Goal: Task Accomplishment & Management: Complete application form

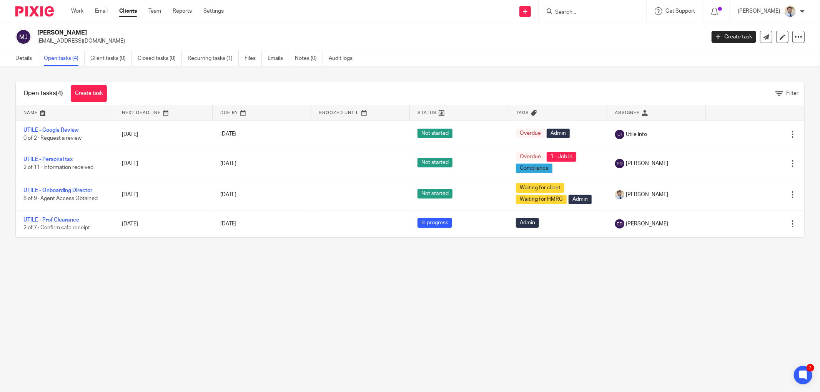
drag, startPoint x: 0, startPoint y: 0, endPoint x: 435, endPoint y: 247, distance: 500.1
click at [435, 247] on div "Open tasks (4) Create task Filter Name Next Deadline Due By Snoozed Until Statu…" at bounding box center [410, 160] width 820 height 187
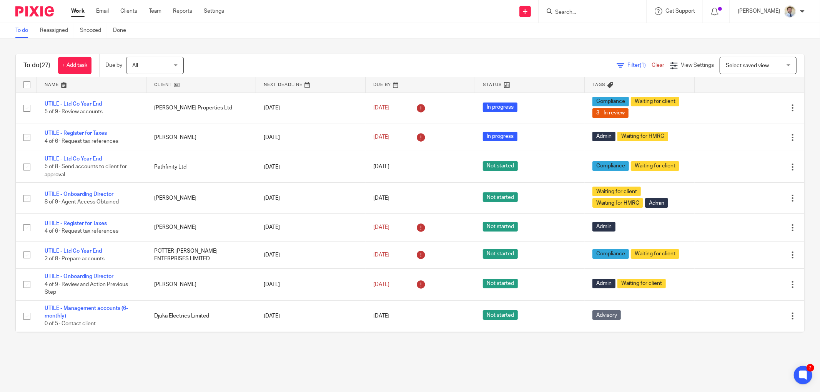
click at [593, 13] on input "Search" at bounding box center [588, 12] width 69 height 7
click at [601, 17] on div at bounding box center [593, 11] width 108 height 23
click at [597, 14] on input "Search" at bounding box center [588, 12] width 69 height 7
type input "edm"
click at [589, 25] on link at bounding box center [628, 30] width 150 height 12
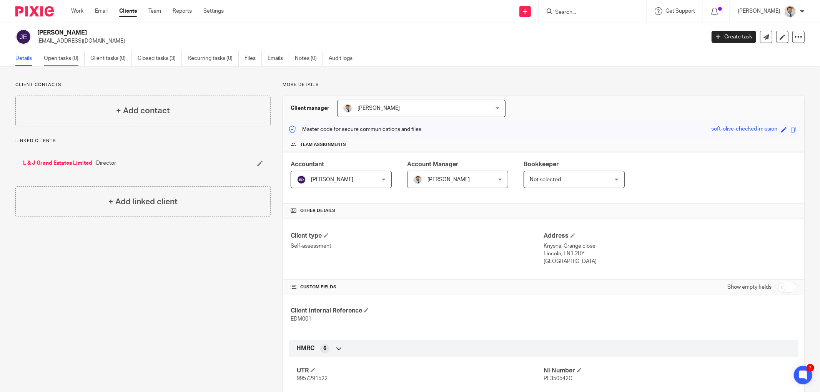
click at [44, 55] on link "Open tasks (0)" at bounding box center [64, 58] width 41 height 15
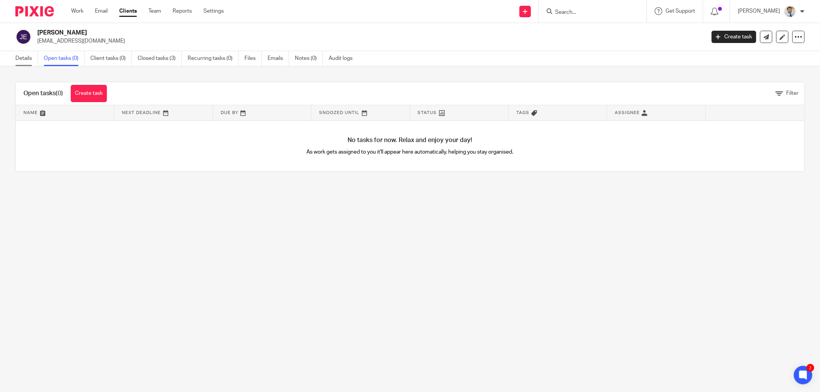
click at [25, 58] on link "Details" at bounding box center [26, 58] width 23 height 15
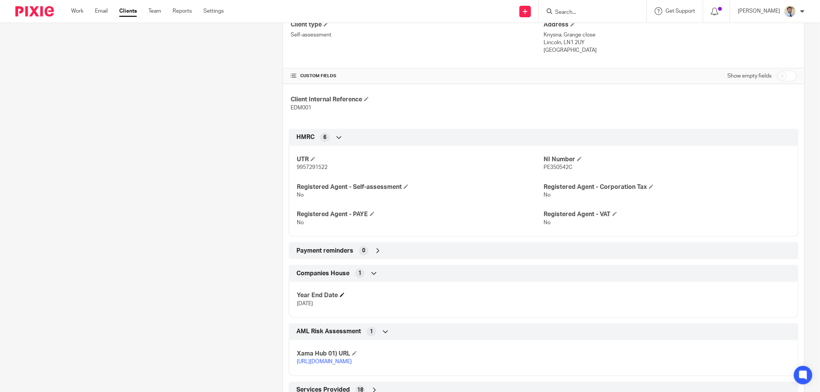
scroll to position [213, 0]
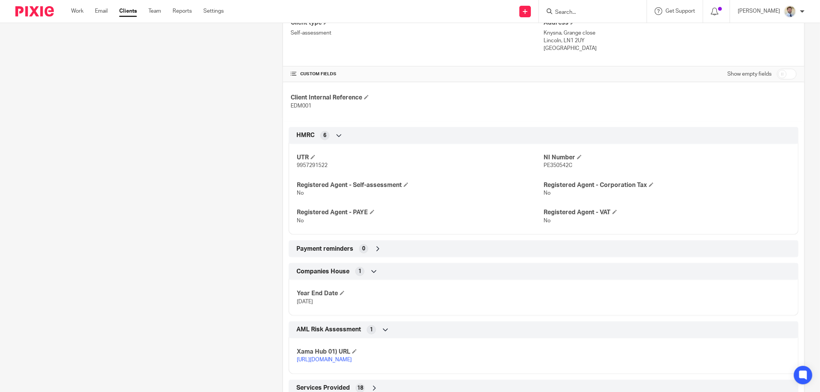
click at [309, 170] on p "9957291522" at bounding box center [420, 166] width 247 height 8
click at [309, 166] on span "9957291522" at bounding box center [312, 165] width 31 height 5
copy span "9957291522"
click at [580, 13] on input "Search" at bounding box center [588, 12] width 69 height 7
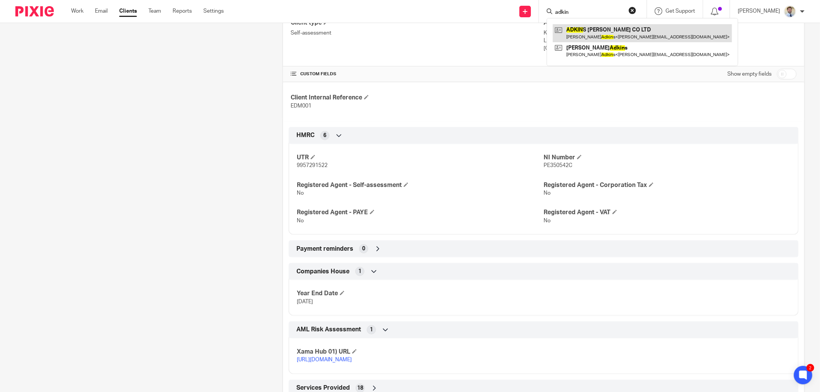
type input "adkin"
click at [598, 30] on link at bounding box center [642, 33] width 179 height 18
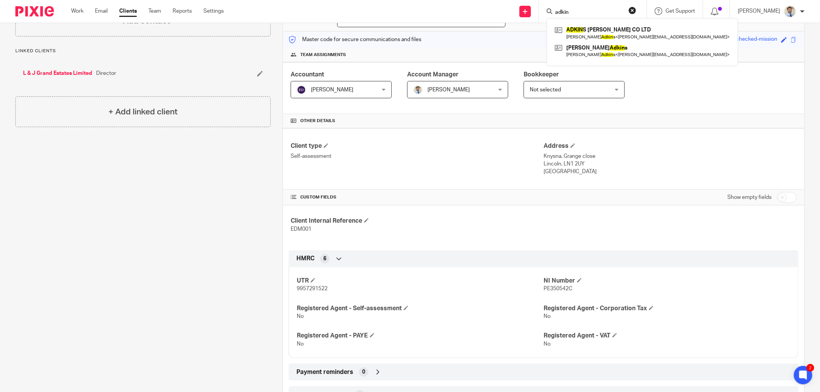
scroll to position [0, 0]
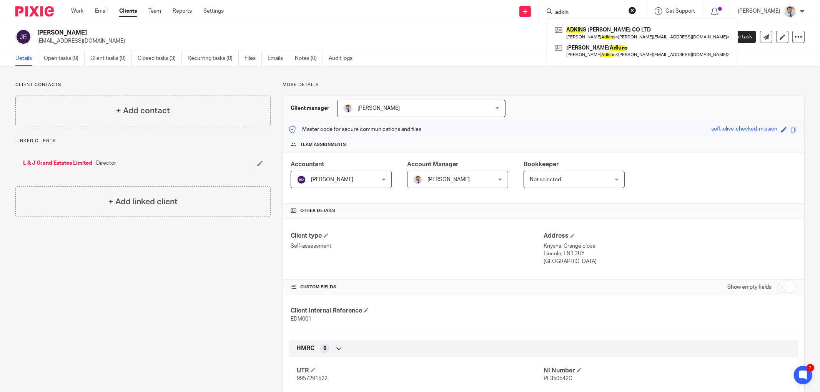
click at [288, 82] on p "More details" at bounding box center [544, 85] width 522 height 6
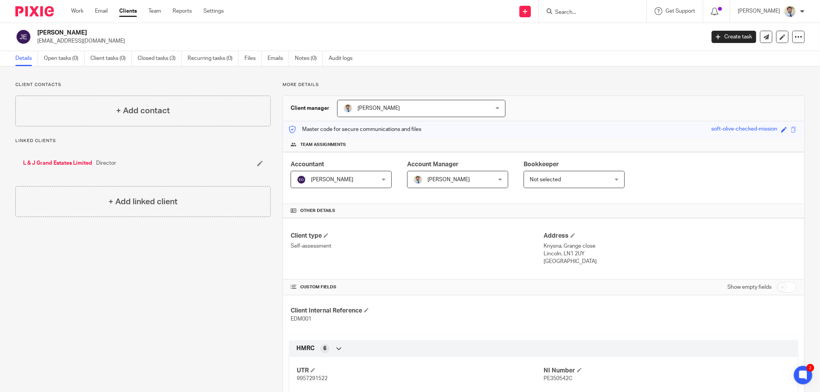
click at [102, 80] on div "Client contacts + Add contact Linked clients L & J Grand Estates Limited Direct…" at bounding box center [410, 361] width 820 height 588
drag, startPoint x: 202, startPoint y: 155, endPoint x: 124, endPoint y: 95, distance: 98.7
click at [133, 110] on div "Client contacts + Add contact Linked clients L & J Grand Estates Limited Direct…" at bounding box center [136, 360] width 267 height 557
click at [114, 80] on div "Client contacts + Add contact Linked clients L & J Grand Estates Limited Direct…" at bounding box center [410, 361] width 820 height 588
click at [67, 82] on p "Client contacts" at bounding box center [142, 85] width 255 height 6
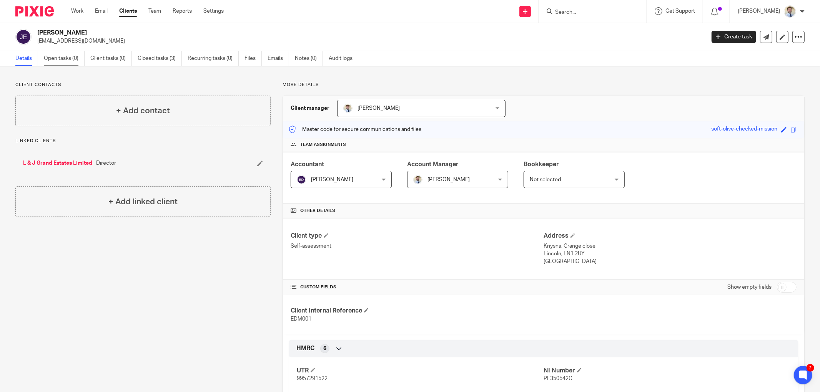
click at [62, 58] on link "Open tasks (0)" at bounding box center [64, 58] width 41 height 15
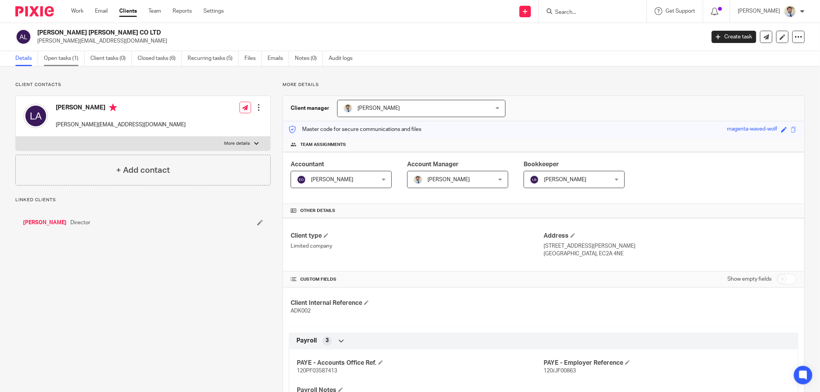
click at [57, 58] on link "Open tasks (1)" at bounding box center [64, 58] width 41 height 15
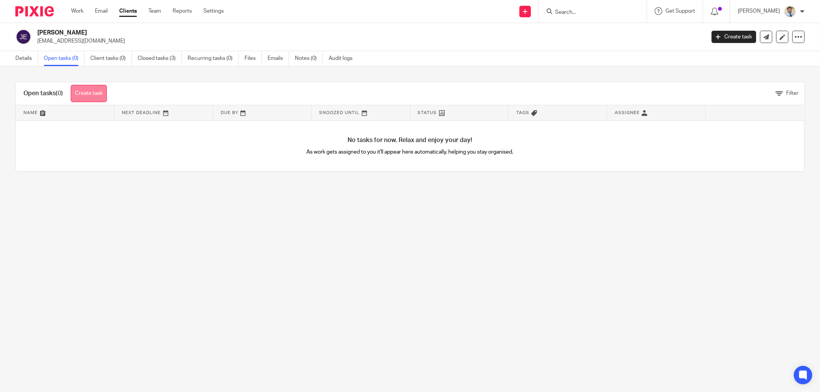
click at [98, 91] on link "Create task" at bounding box center [89, 93] width 36 height 17
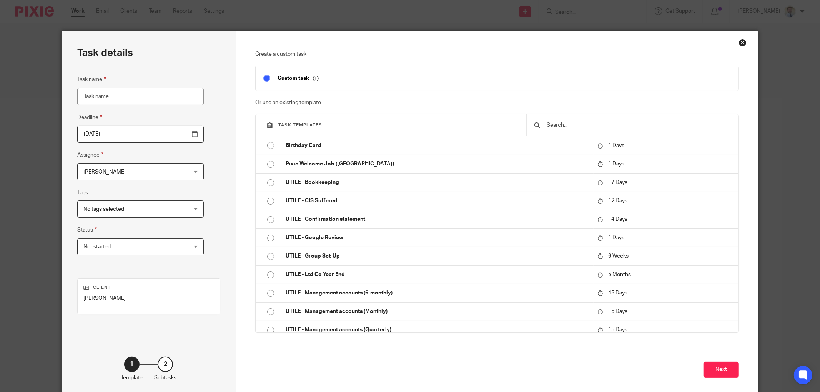
scroll to position [283, 0]
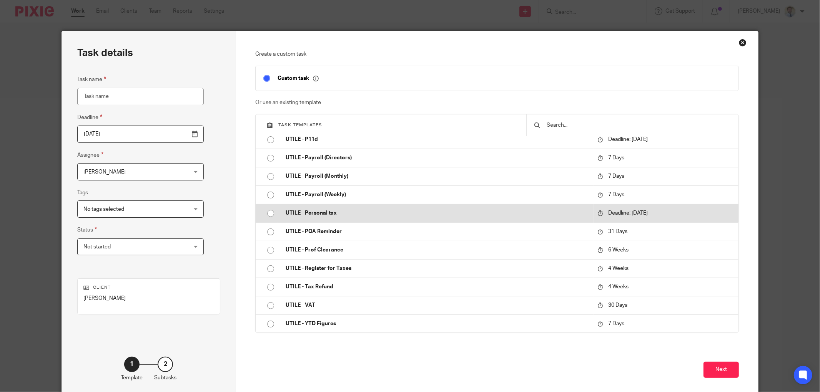
click at [316, 213] on p "UTILE - Personal tax" at bounding box center [438, 214] width 304 height 8
type input "2026-01-31"
type input "UTILE - Personal tax"
checkbox input "false"
radio input "true"
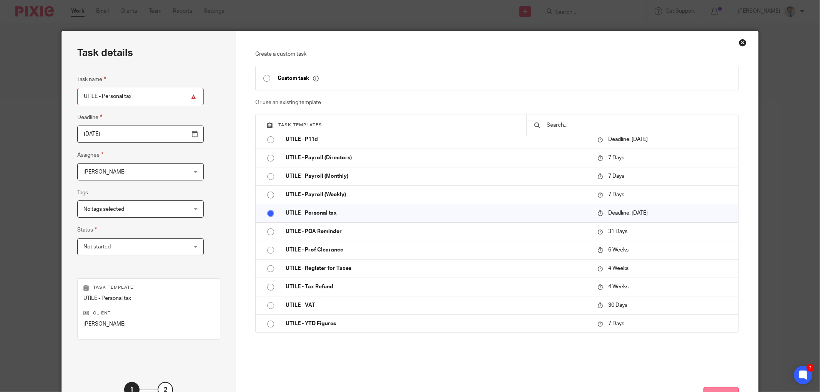
click at [708, 389] on button "Next" at bounding box center [720, 395] width 35 height 17
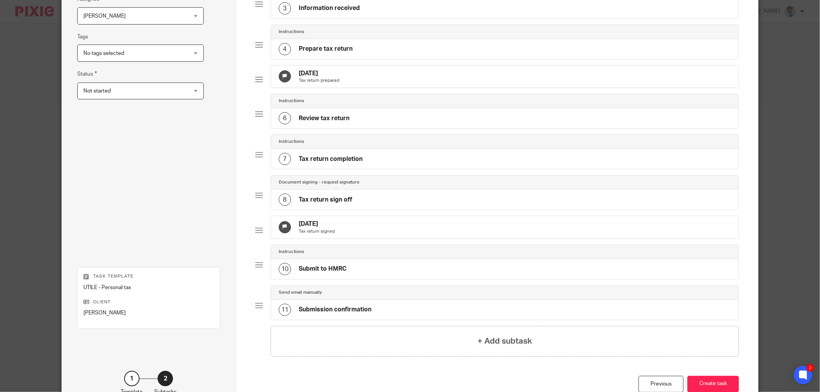
scroll to position [227, 0]
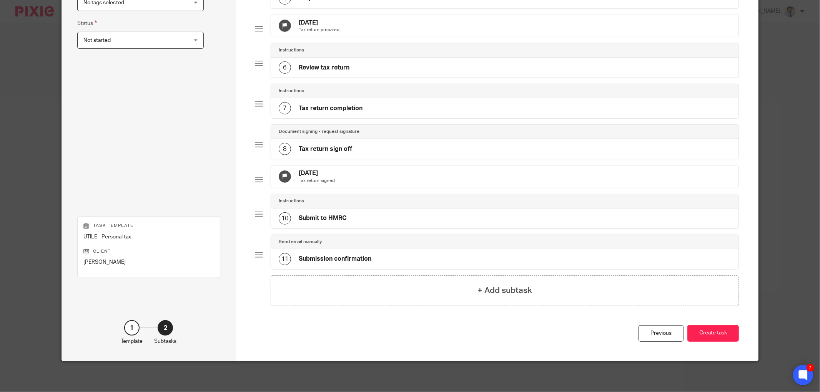
click at [800, 370] on icon at bounding box center [803, 375] width 13 height 13
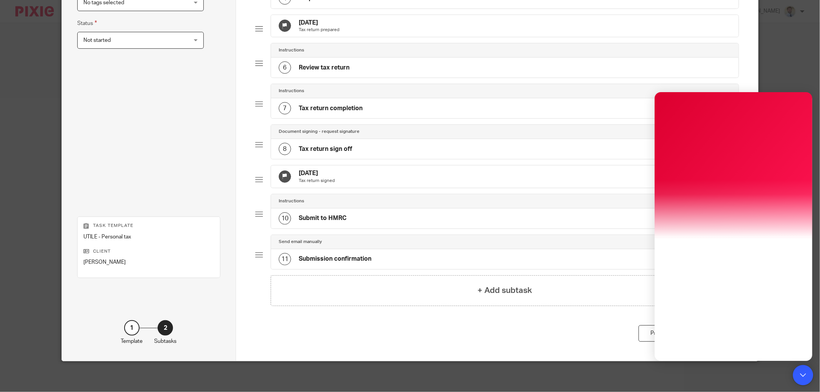
click at [802, 371] on icon at bounding box center [803, 376] width 8 height 10
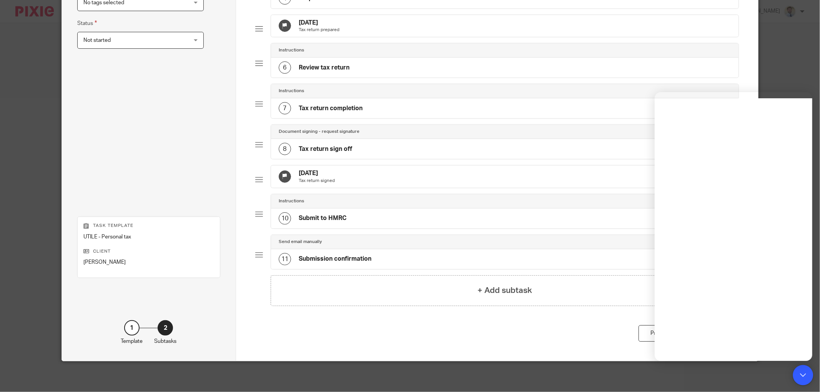
click at [798, 375] on icon at bounding box center [803, 375] width 13 height 13
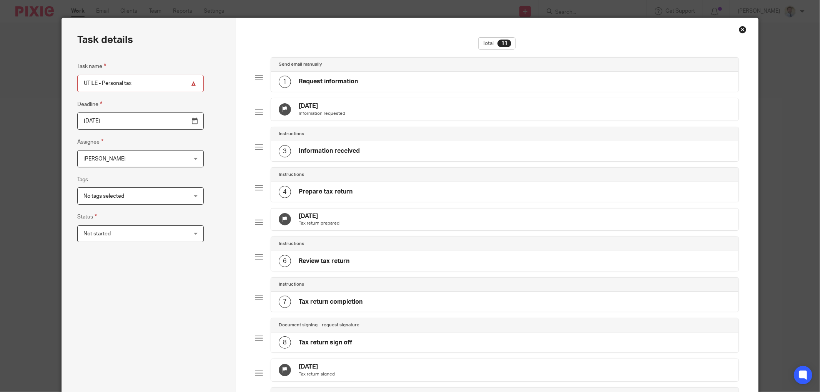
scroll to position [0, 0]
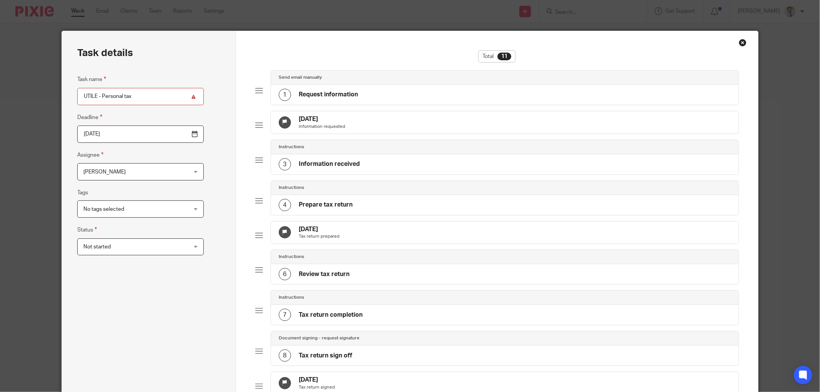
click at [740, 40] on div "Close this dialog window" at bounding box center [743, 43] width 8 height 8
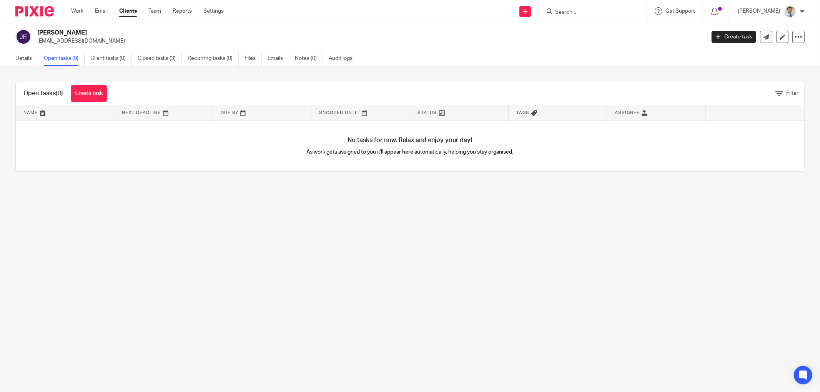
click at [47, 73] on div "Open tasks (0) Create task Filter Name Next Deadline Due By Snoozed Until Statu…" at bounding box center [410, 127] width 820 height 121
click at [23, 57] on link "Details" at bounding box center [26, 58] width 23 height 15
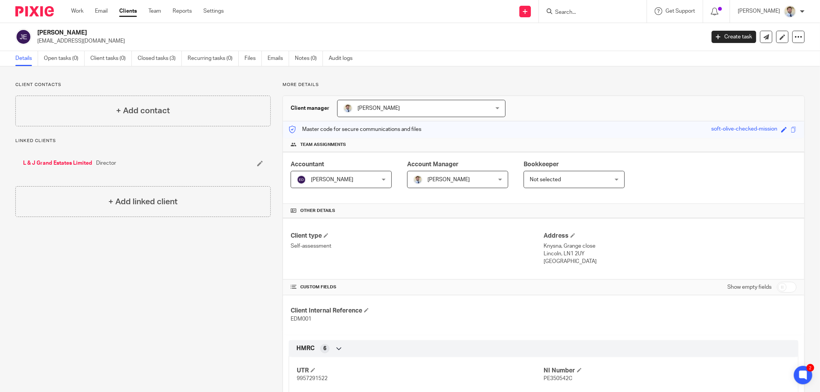
drag, startPoint x: 112, startPoint y: 28, endPoint x: 36, endPoint y: 29, distance: 75.7
click at [36, 28] on div "James Anthony Edmonds james21jan@gmail.com Create task Update from Companies Ho…" at bounding box center [410, 37] width 820 height 28
click at [38, 31] on h2 "[PERSON_NAME]" at bounding box center [302, 33] width 530 height 8
click at [37, 33] on div "James Anthony Edmonds james21jan@gmail.com" at bounding box center [357, 37] width 685 height 16
click at [77, 8] on link "Work" at bounding box center [77, 11] width 12 height 8
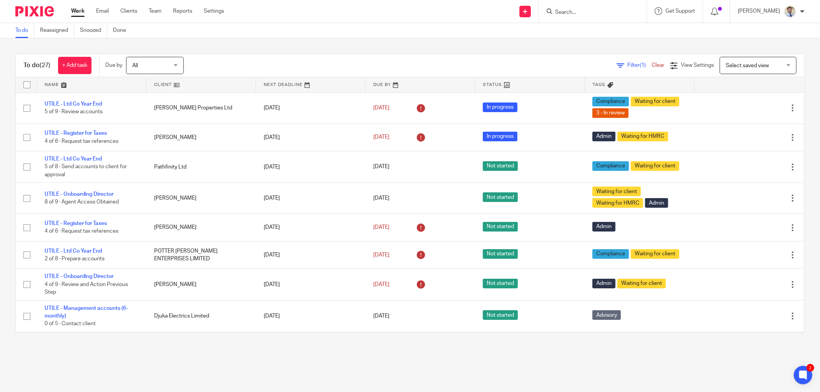
drag, startPoint x: 10, startPoint y: 85, endPoint x: -212, endPoint y: 101, distance: 223.2
click at [0, 101] on html "Work Email Clients Team Reports Settings Work Email Clients Team Reports Settin…" at bounding box center [410, 196] width 820 height 392
click at [602, 15] on input "Search" at bounding box center [588, 12] width 69 height 7
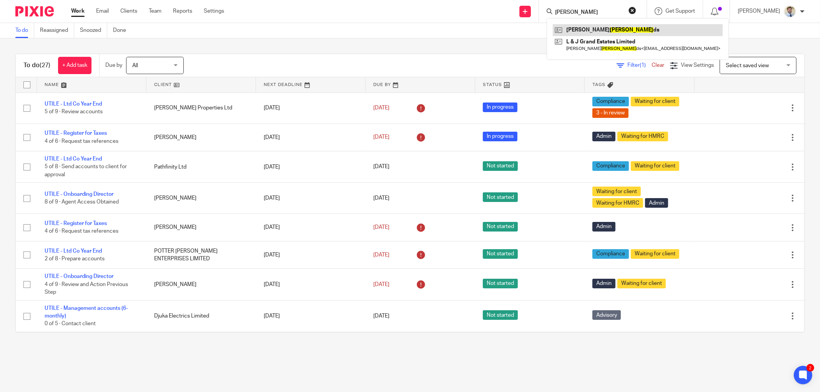
type input "edmon"
click at [613, 28] on link at bounding box center [638, 30] width 170 height 12
click at [218, 64] on div "Filter (1) Clear View Settings View Settings (1) Filters Clear Save Manage save…" at bounding box center [500, 65] width 607 height 17
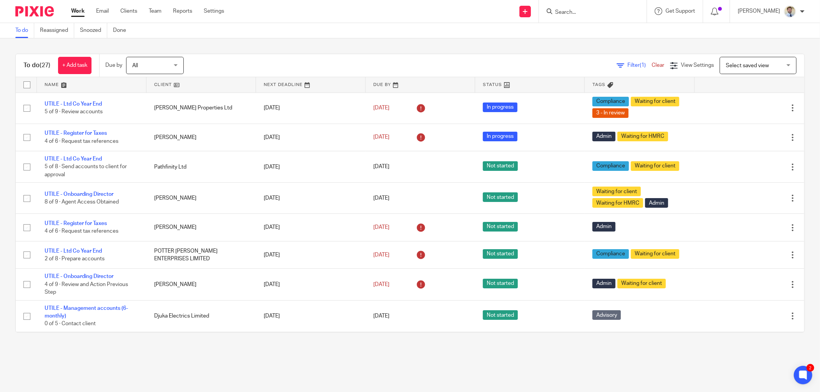
click at [484, 42] on div "To do (27) + Add task Due by All All Today Tomorrow This week Next week This mo…" at bounding box center [410, 193] width 820 height 310
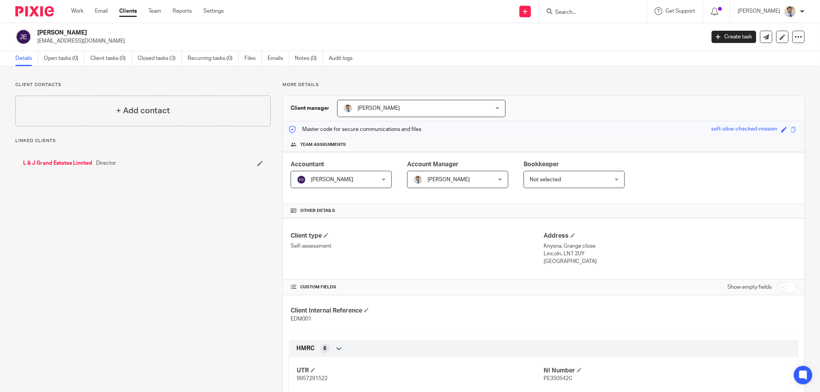
click at [62, 56] on link "Open tasks (0)" at bounding box center [64, 58] width 41 height 15
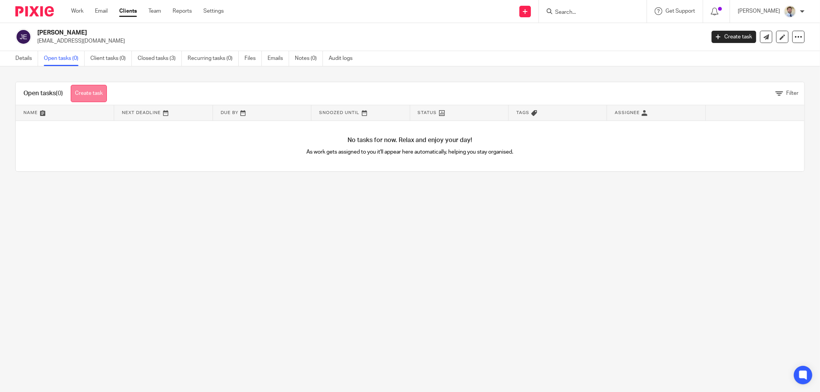
click at [96, 93] on link "Create task" at bounding box center [89, 93] width 36 height 17
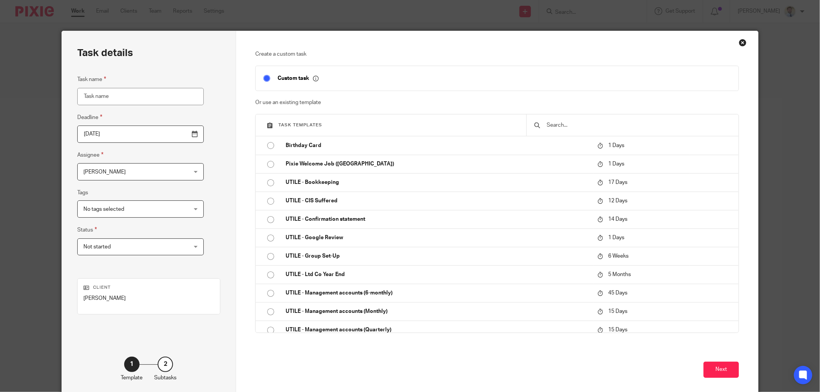
scroll to position [283, 0]
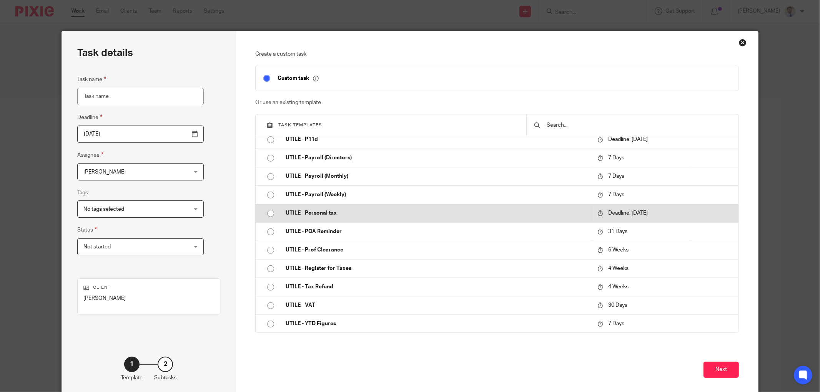
click at [318, 217] on p "UTILE - Personal tax" at bounding box center [438, 214] width 304 height 8
type input "2026-01-31"
type input "UTILE - Personal tax"
checkbox input "false"
radio input "true"
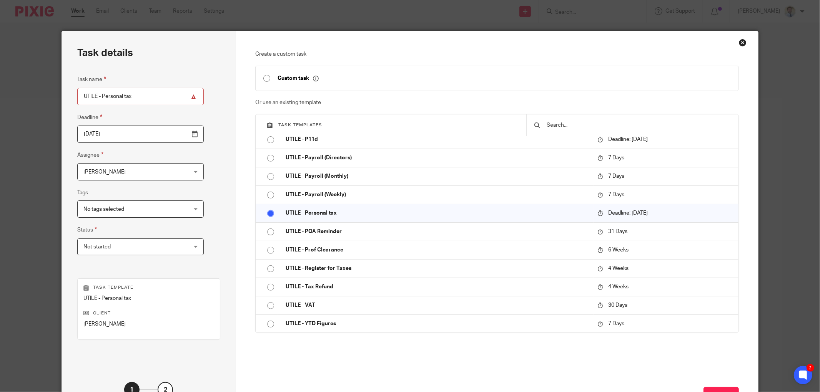
click at [120, 166] on span "[PERSON_NAME]" at bounding box center [131, 172] width 96 height 16
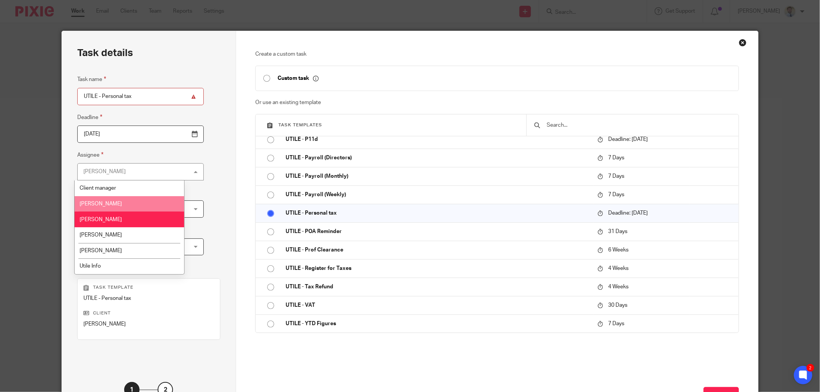
click at [93, 203] on span "[PERSON_NAME]" at bounding box center [101, 203] width 42 height 5
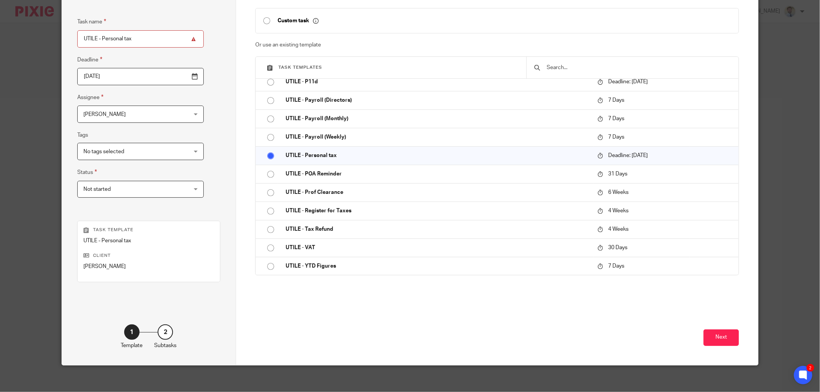
scroll to position [62, 0]
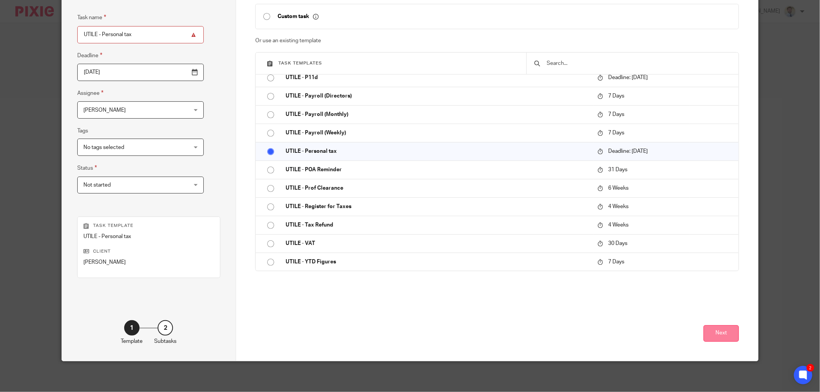
click at [717, 335] on button "Next" at bounding box center [720, 334] width 35 height 17
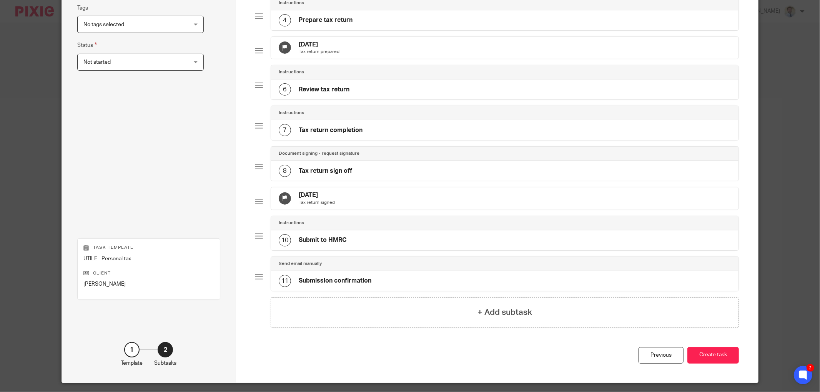
scroll to position [227, 0]
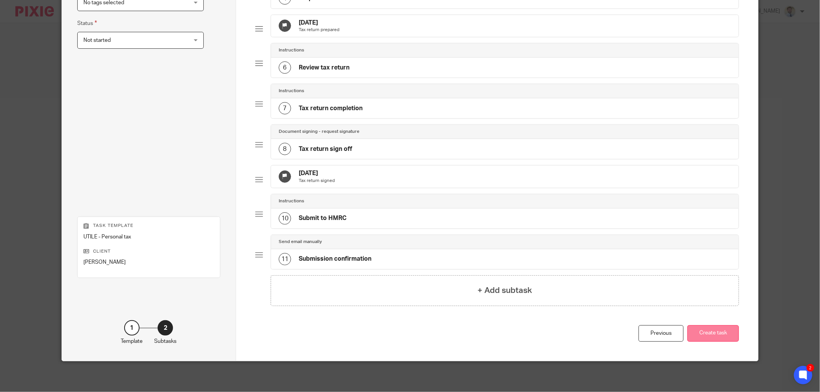
click at [712, 334] on button "Create task" at bounding box center [713, 334] width 52 height 17
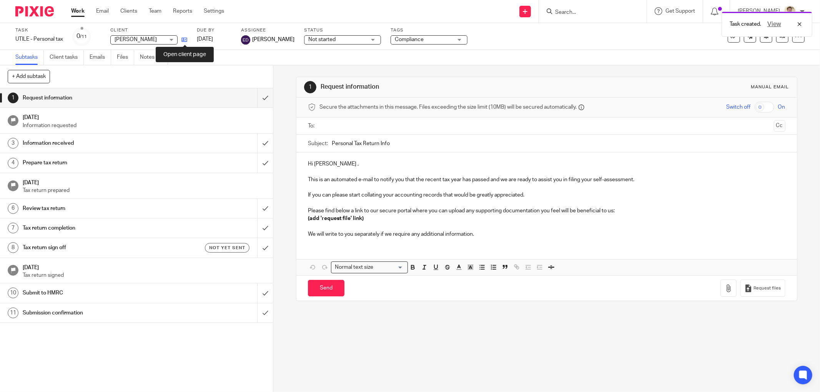
click at [182, 40] on icon at bounding box center [184, 40] width 6 height 6
click at [327, 60] on div "Subtasks Client tasks Emails Files Notes (0) Audit logs" at bounding box center [410, 57] width 820 height 15
click at [278, 70] on div "1 Request information Manual email Secure the attachments in this message. File…" at bounding box center [546, 228] width 547 height 327
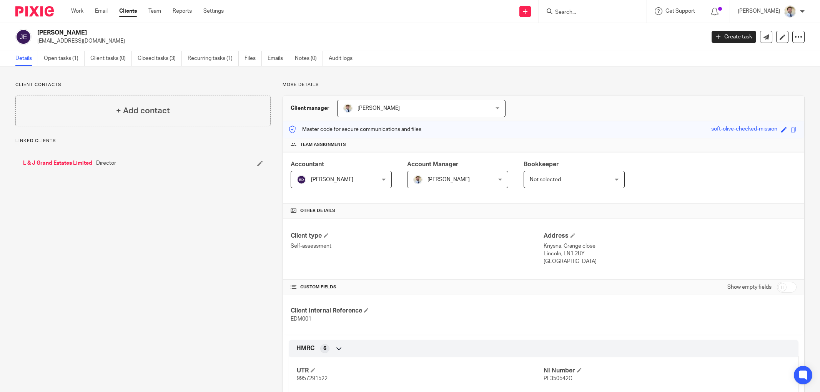
click at [199, 59] on link "Recurring tasks (1)" at bounding box center [213, 58] width 51 height 15
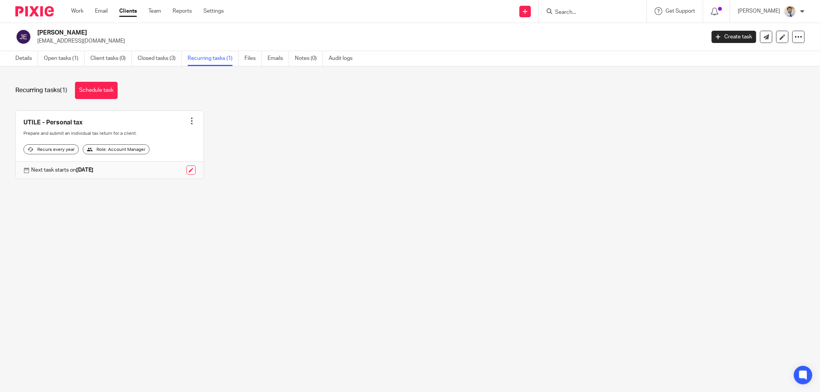
click at [436, 166] on div "UTILE - Personal tax Create task Clone template Recalculate schedule Cancel sch…" at bounding box center [403, 151] width 801 height 80
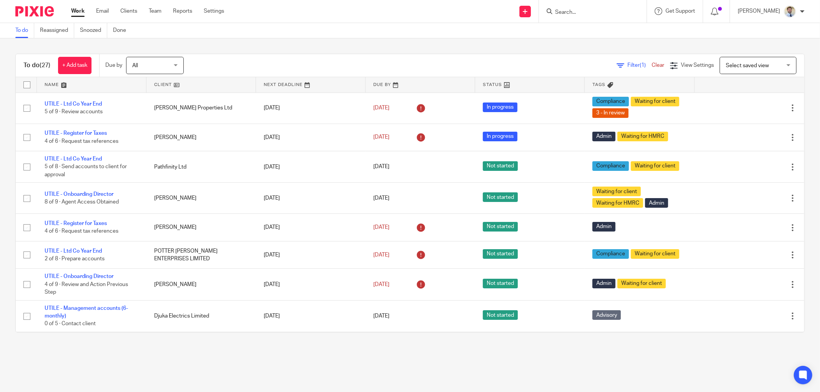
click at [580, 12] on input "Search" at bounding box center [588, 12] width 69 height 7
type input "hamd"
click at [579, 31] on link at bounding box center [614, 33] width 123 height 18
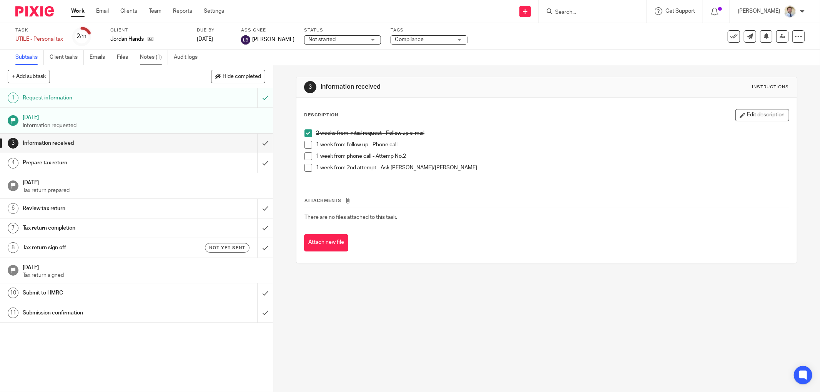
click at [161, 58] on link "Notes (1)" at bounding box center [154, 57] width 28 height 15
click at [175, 56] on link "Audit logs" at bounding box center [189, 57] width 30 height 15
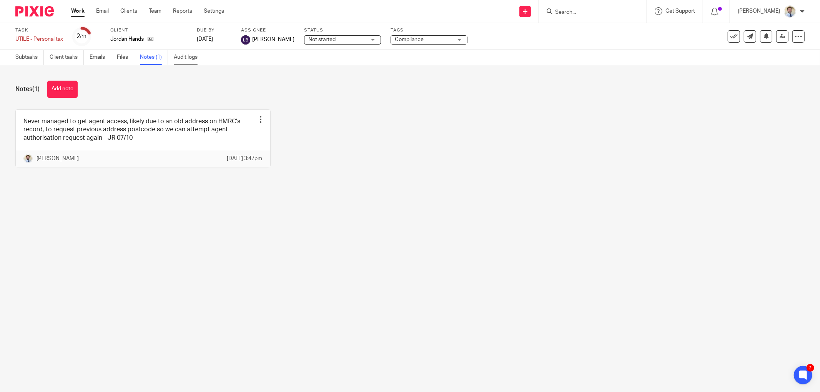
click at [193, 56] on link "Audit logs" at bounding box center [189, 57] width 30 height 15
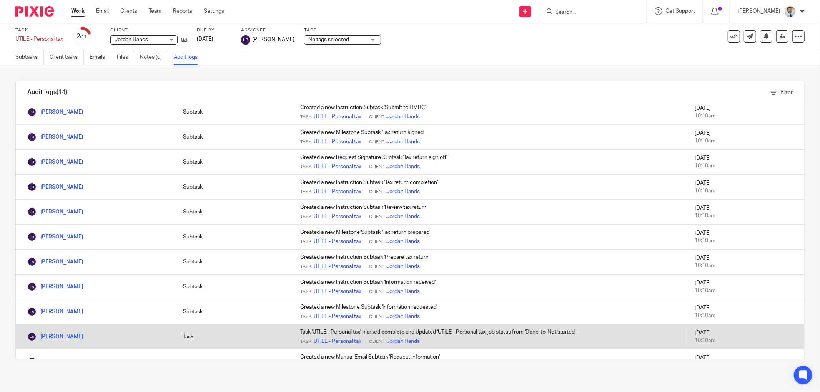
scroll to position [111, 0]
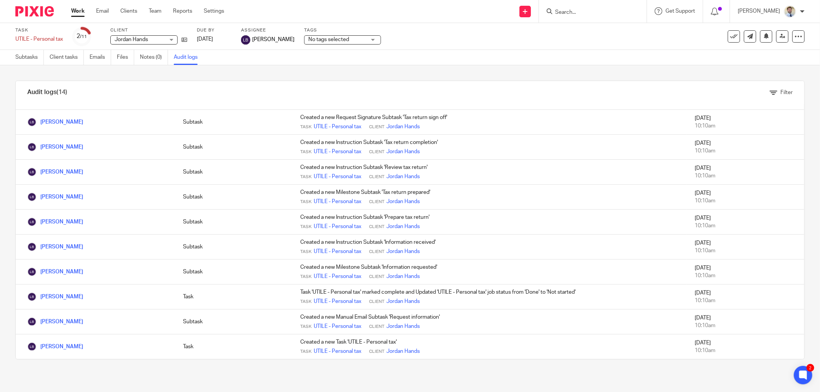
click at [514, 359] on table "User Category Activity Timestamp No audit logs available yet. Lesley Bagladi Ta…" at bounding box center [410, 231] width 788 height 255
click at [20, 59] on link "Subtasks" at bounding box center [29, 57] width 28 height 15
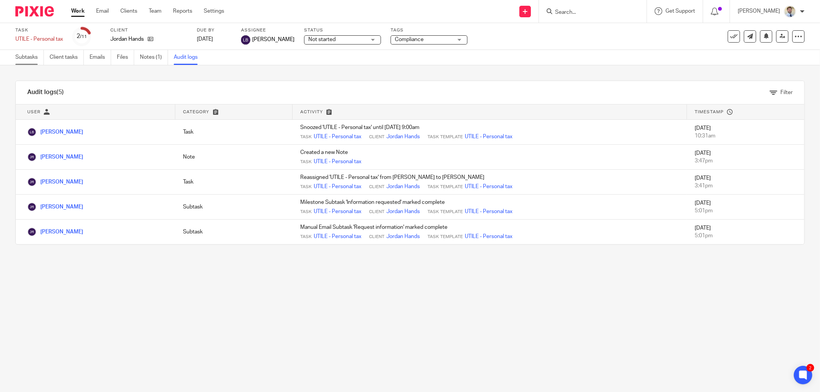
click at [22, 54] on link "Subtasks" at bounding box center [29, 57] width 28 height 15
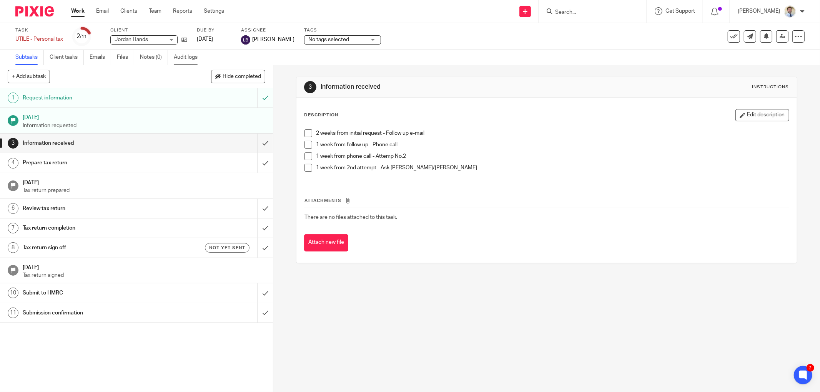
click at [188, 60] on link "Audit logs" at bounding box center [189, 57] width 30 height 15
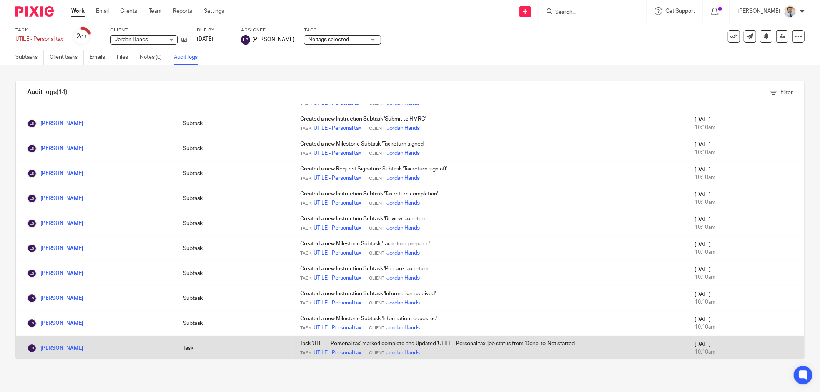
scroll to position [111, 0]
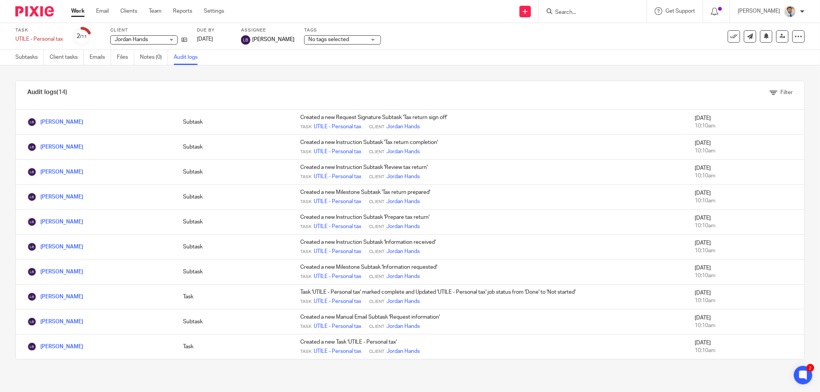
click at [254, 90] on div "Filter" at bounding box center [383, 93] width 820 height 8
click at [210, 85] on div "Filter" at bounding box center [421, 92] width 765 height 23
click at [201, 90] on div "Filter" at bounding box center [383, 93] width 820 height 8
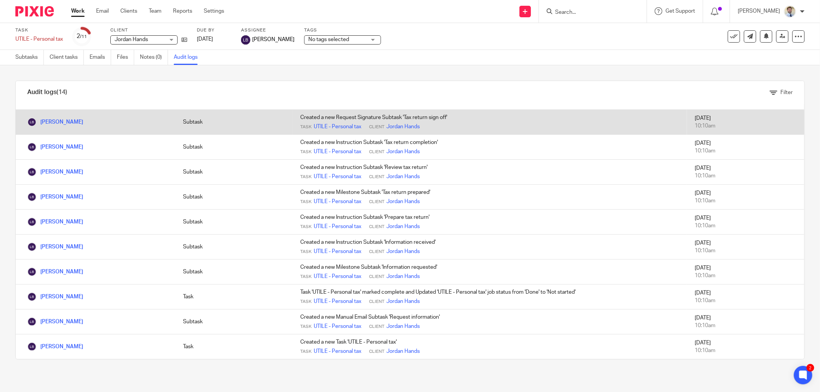
drag, startPoint x: 323, startPoint y: 115, endPoint x: 341, endPoint y: 116, distance: 18.1
click at [341, 116] on td "Created a new Request Signature Subtask 'Tax return sign off' Task UTILE - Pers…" at bounding box center [490, 122] width 394 height 25
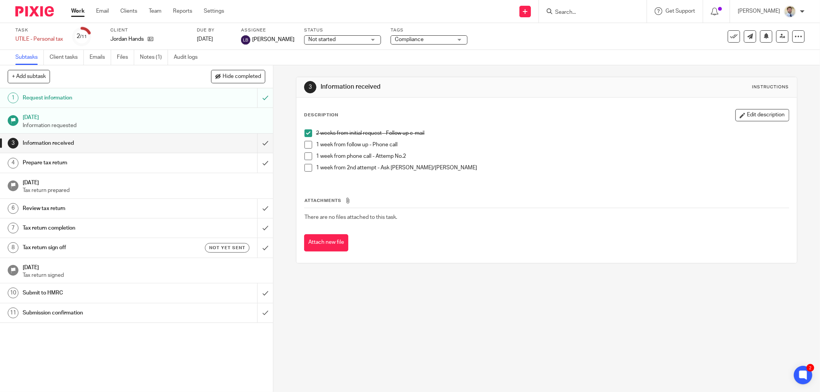
click at [301, 91] on div "3 Information received Instructions" at bounding box center [546, 87] width 501 height 20
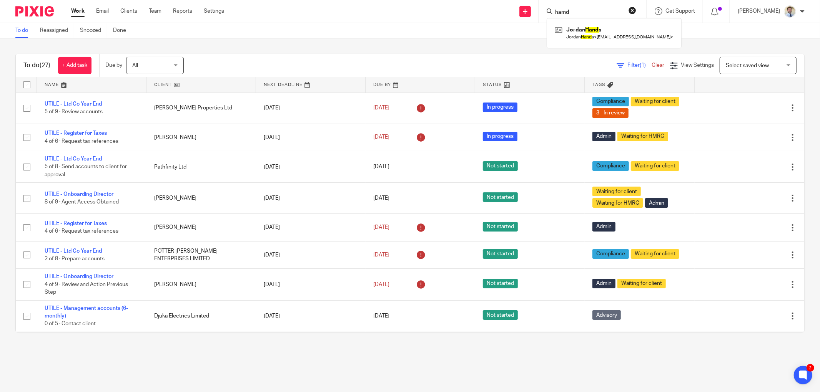
click at [459, 34] on div "To do Reassigned Snoozed Done" at bounding box center [410, 30] width 820 height 15
click at [564, 47] on div "To do (27) + Add task Due by All All [DATE] [DATE] This week Next week This mon…" at bounding box center [410, 193] width 820 height 310
